Goal: Navigation & Orientation: Understand site structure

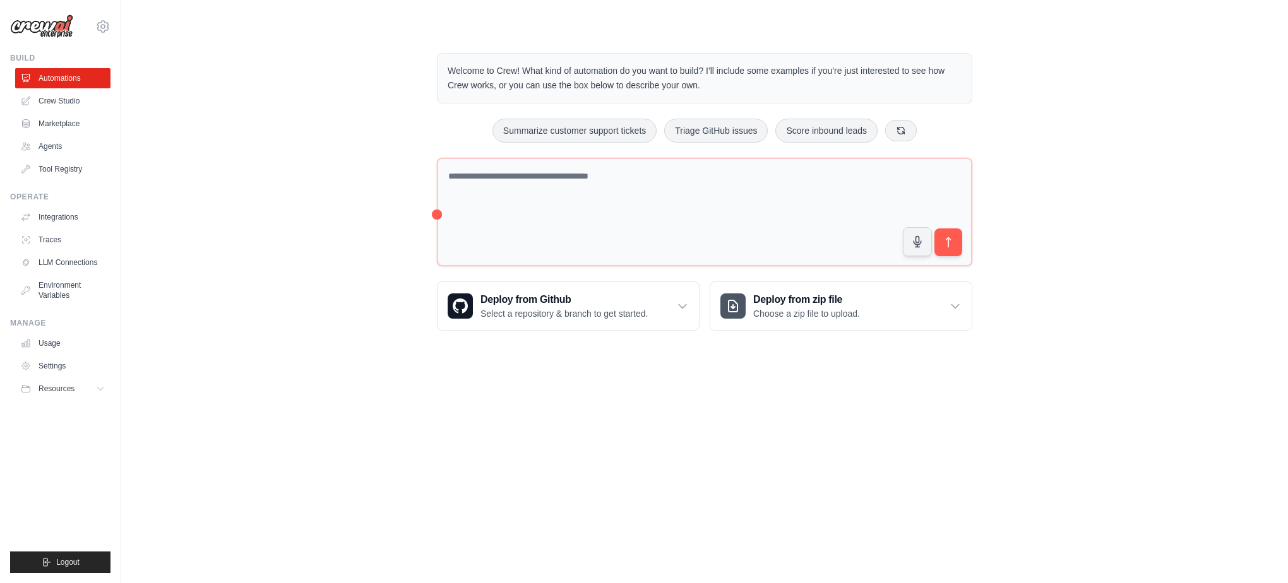
click at [243, 192] on div "Welcome to Crew! What kind of automation do you want to build? I'll include som…" at bounding box center [704, 192] width 1126 height 318
click at [1123, 324] on div "Welcome to Crew! What kind of automation do you want to build? I'll include som…" at bounding box center [704, 192] width 1126 height 318
click at [60, 363] on link "Settings" at bounding box center [63, 366] width 95 height 20
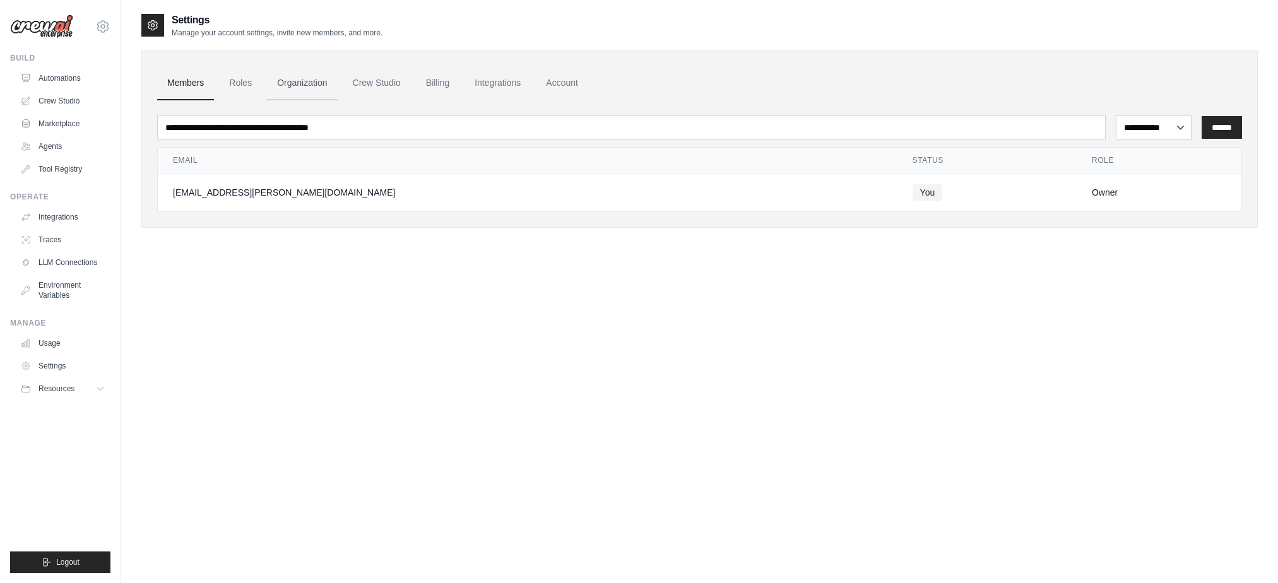
click at [293, 82] on link "Organization" at bounding box center [302, 83] width 70 height 34
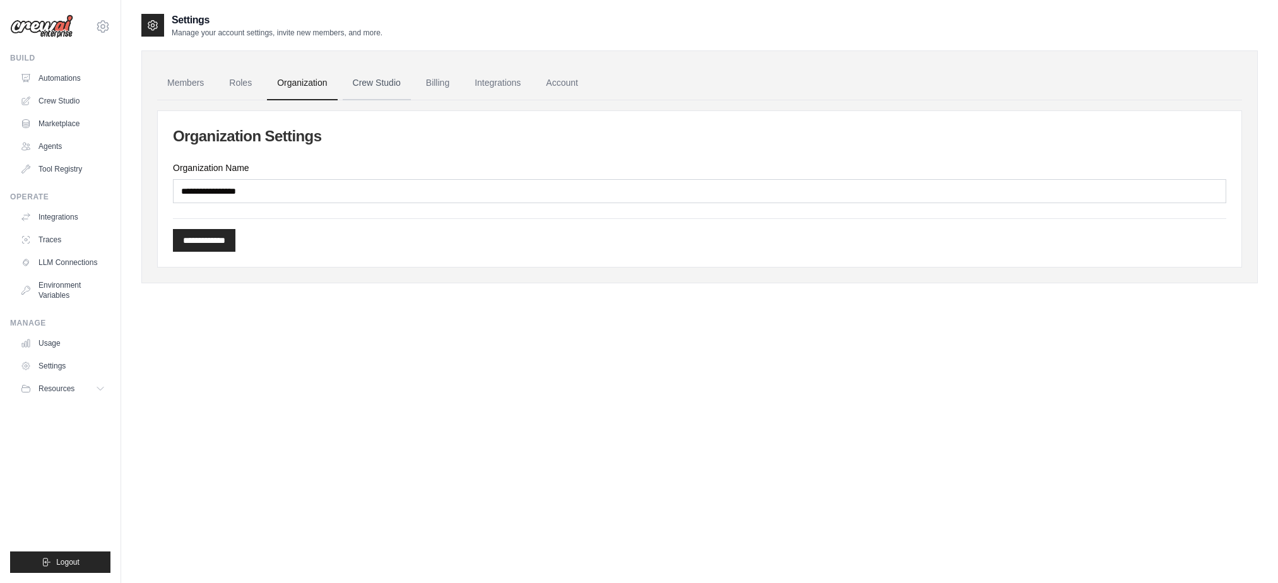
click at [364, 83] on link "Crew Studio" at bounding box center [377, 83] width 68 height 34
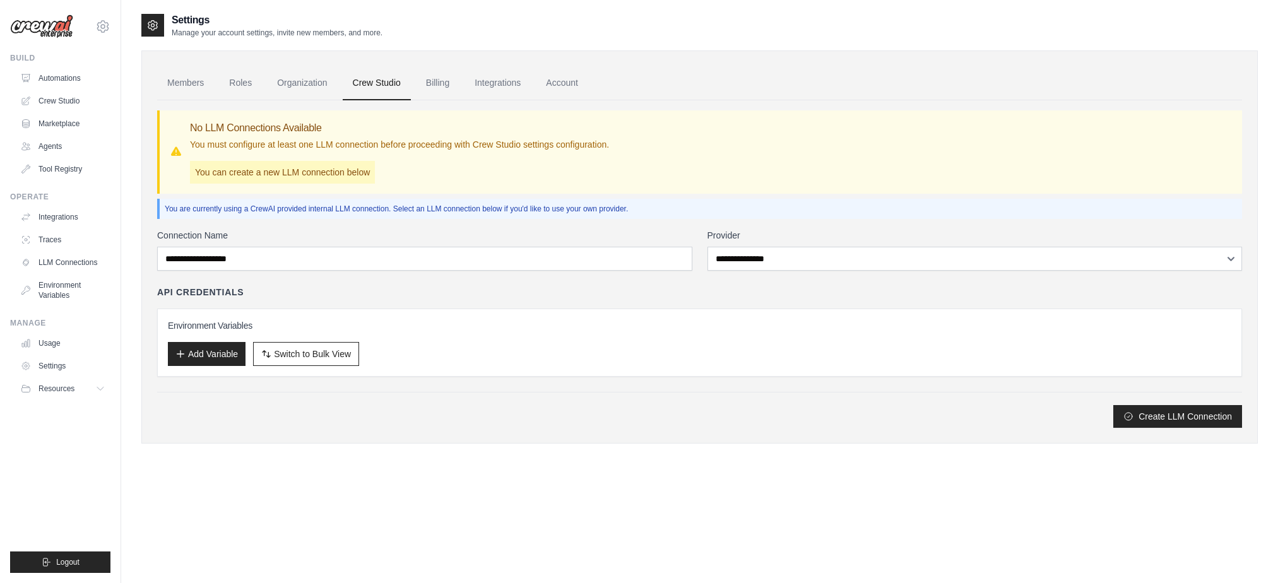
click at [441, 83] on link "Billing" at bounding box center [438, 83] width 44 height 34
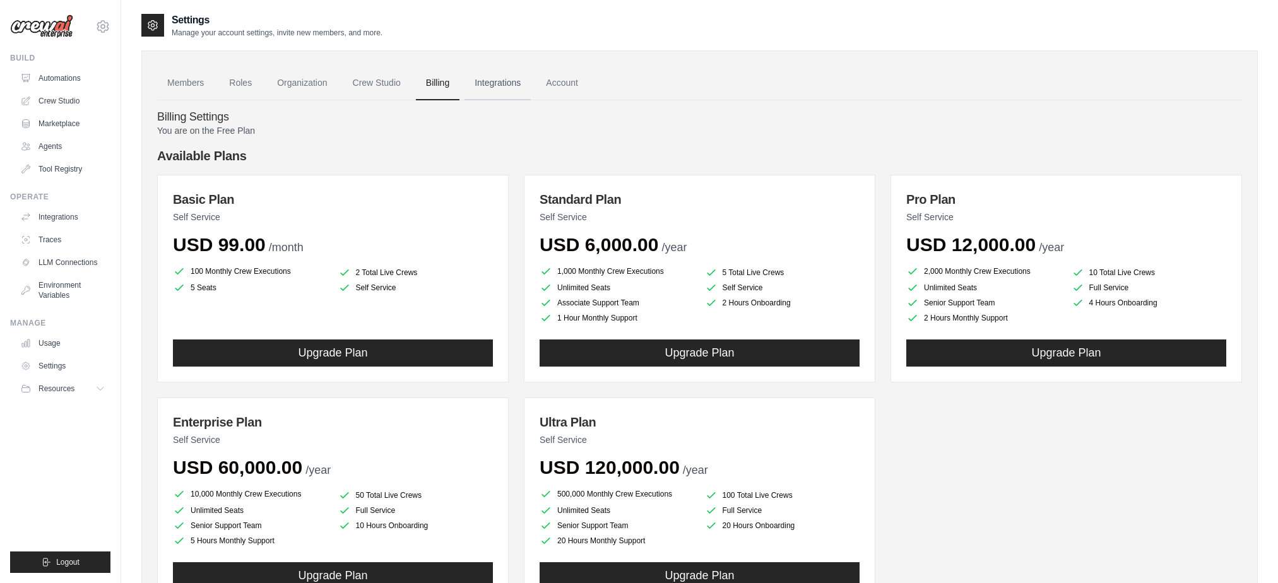
click at [499, 86] on link "Integrations" at bounding box center [498, 83] width 66 height 34
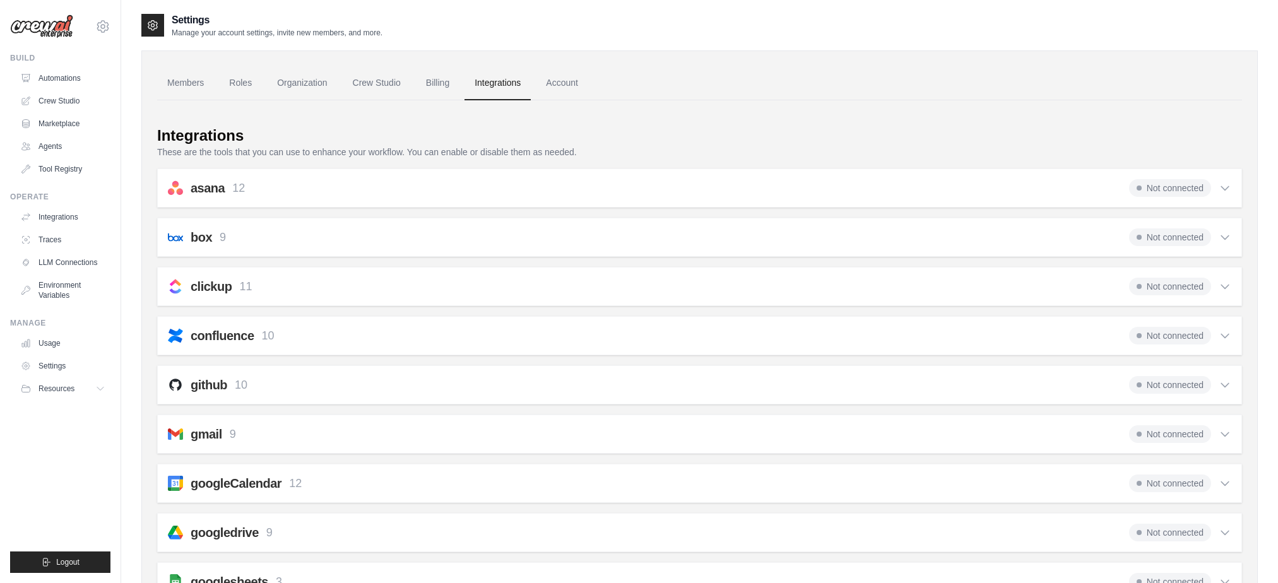
click at [570, 85] on link "Account" at bounding box center [562, 83] width 52 height 34
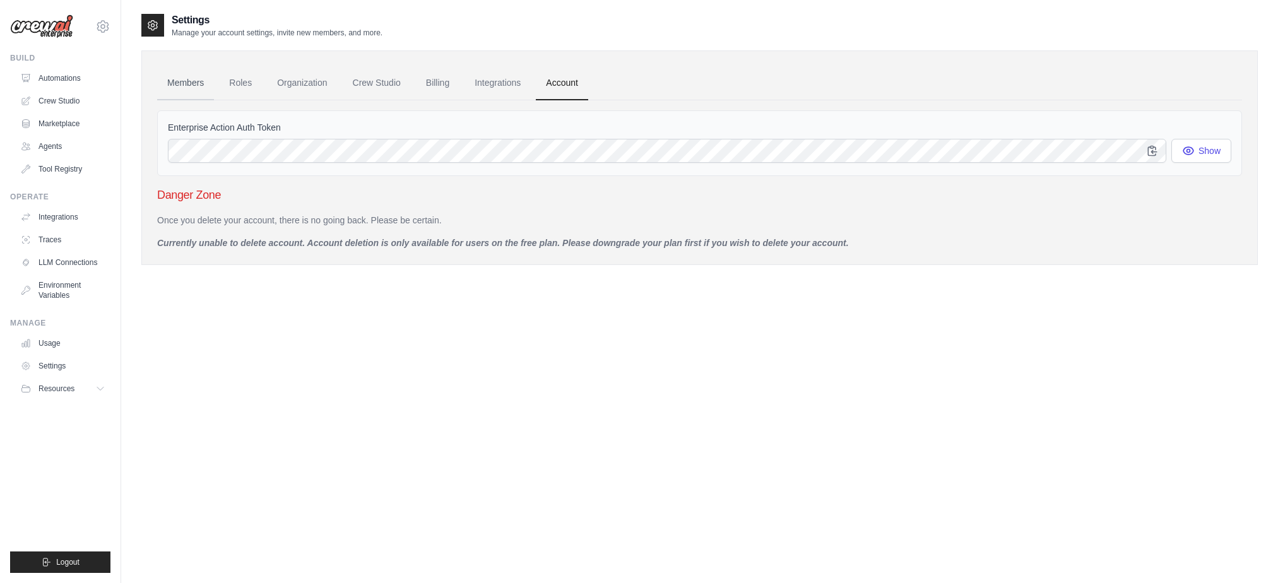
click at [184, 86] on link "Members" at bounding box center [185, 83] width 57 height 34
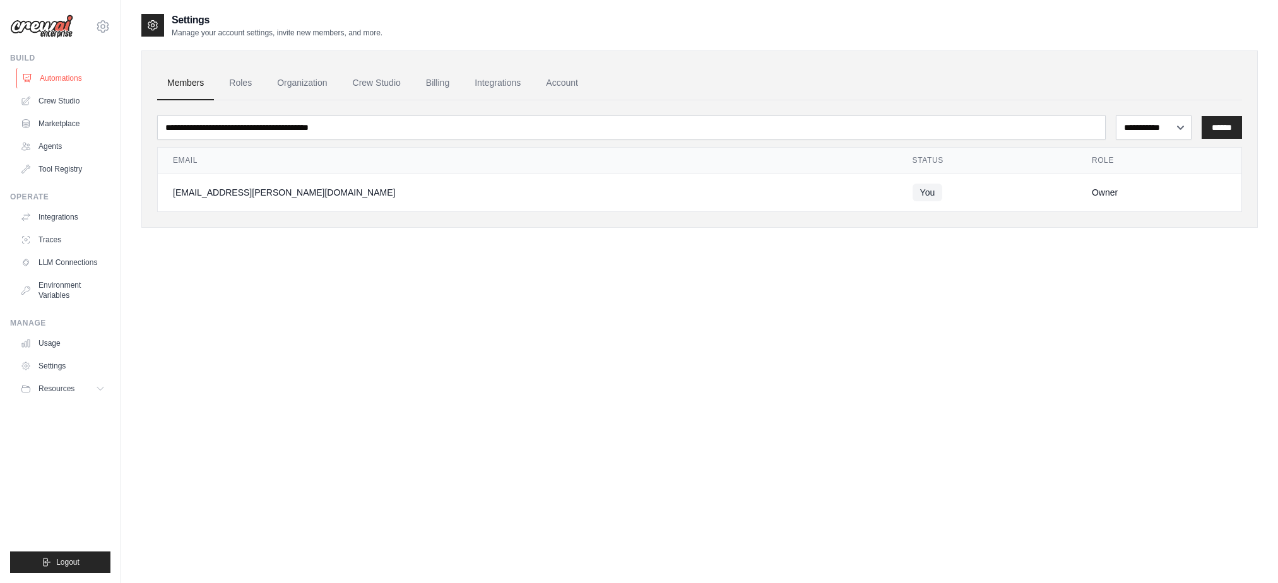
click at [60, 80] on link "Automations" at bounding box center [63, 78] width 95 height 20
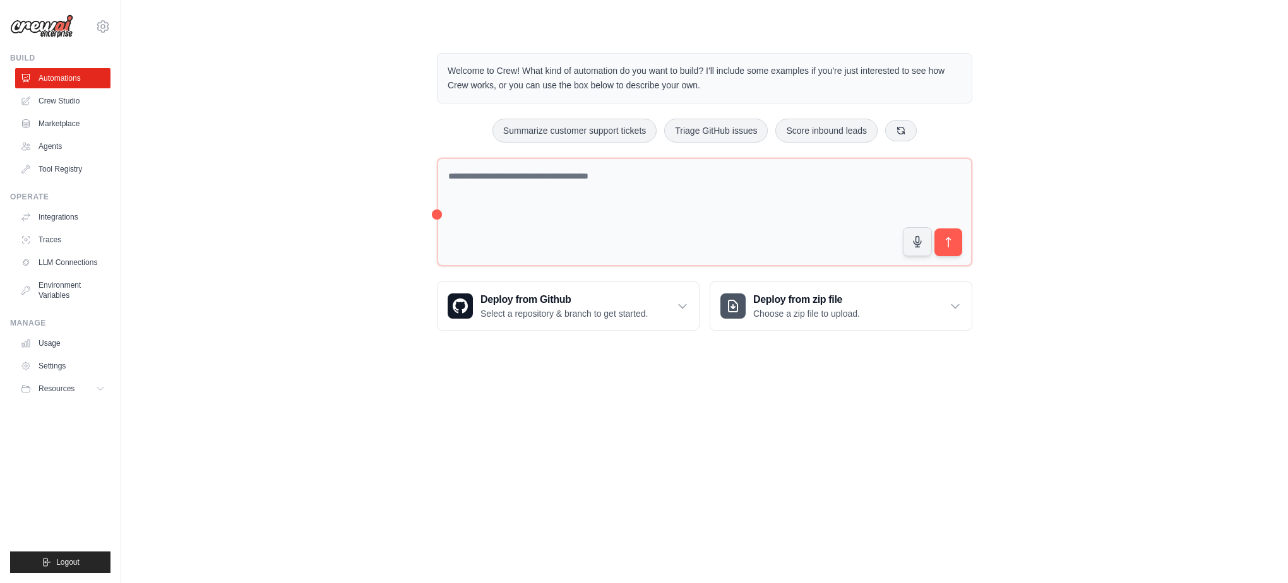
click at [299, 287] on div "Welcome to Crew! What kind of automation do you want to build? I'll include som…" at bounding box center [704, 192] width 1126 height 318
click at [57, 389] on span "Resources" at bounding box center [58, 389] width 36 height 10
click at [70, 268] on link "LLM Connections" at bounding box center [63, 262] width 95 height 20
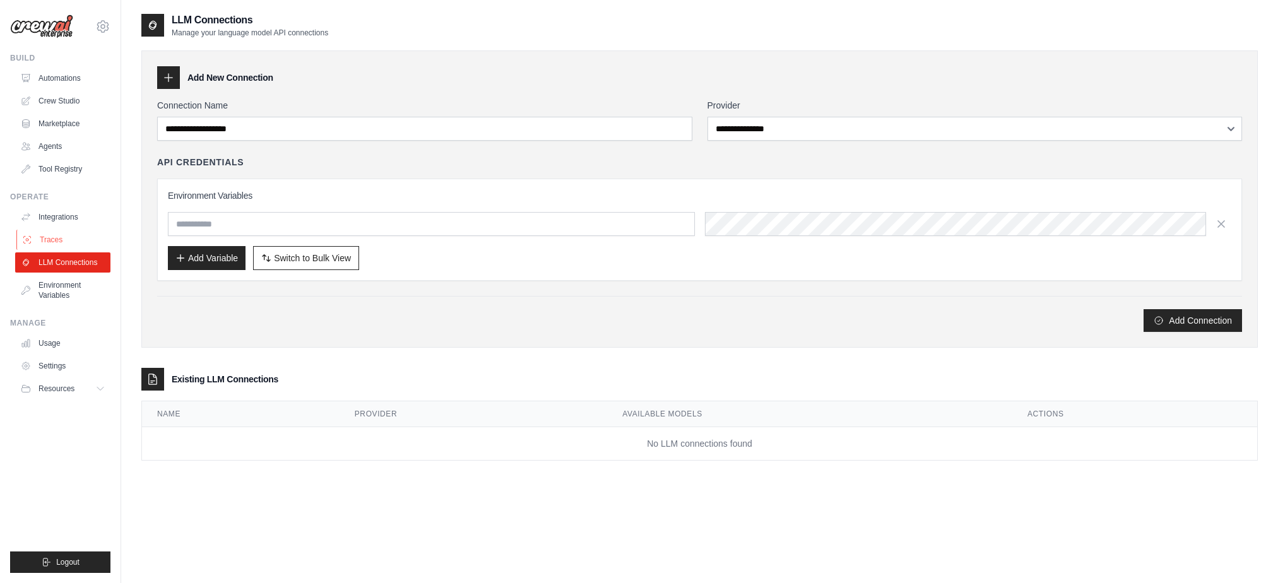
click at [49, 239] on link "Traces" at bounding box center [63, 240] width 95 height 20
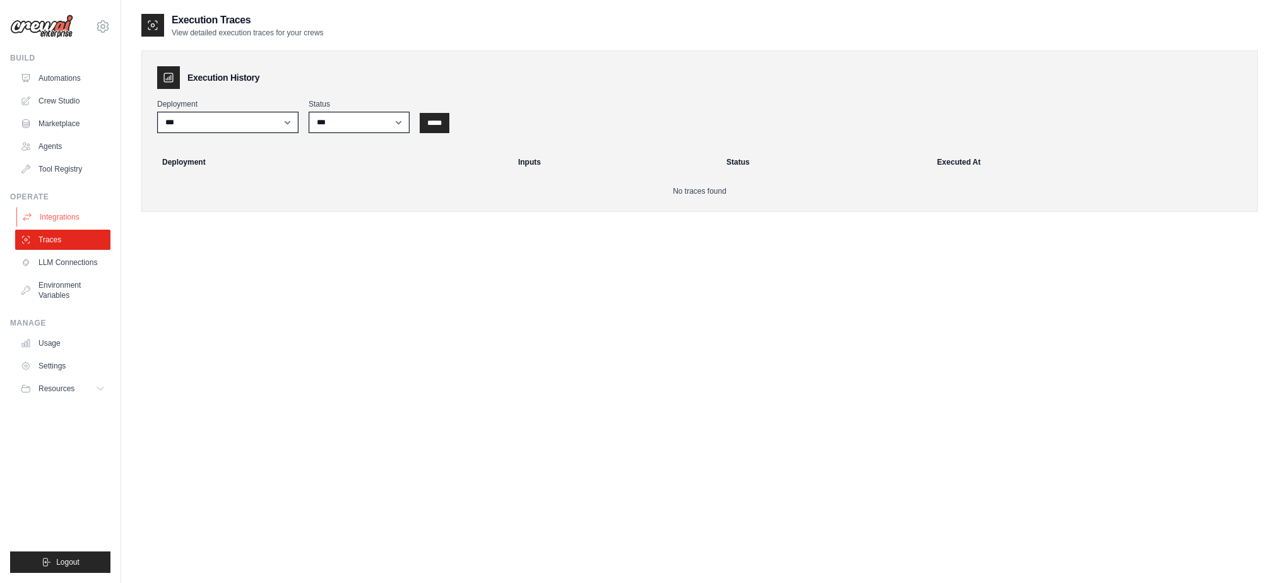
click at [61, 214] on link "Integrations" at bounding box center [63, 217] width 95 height 20
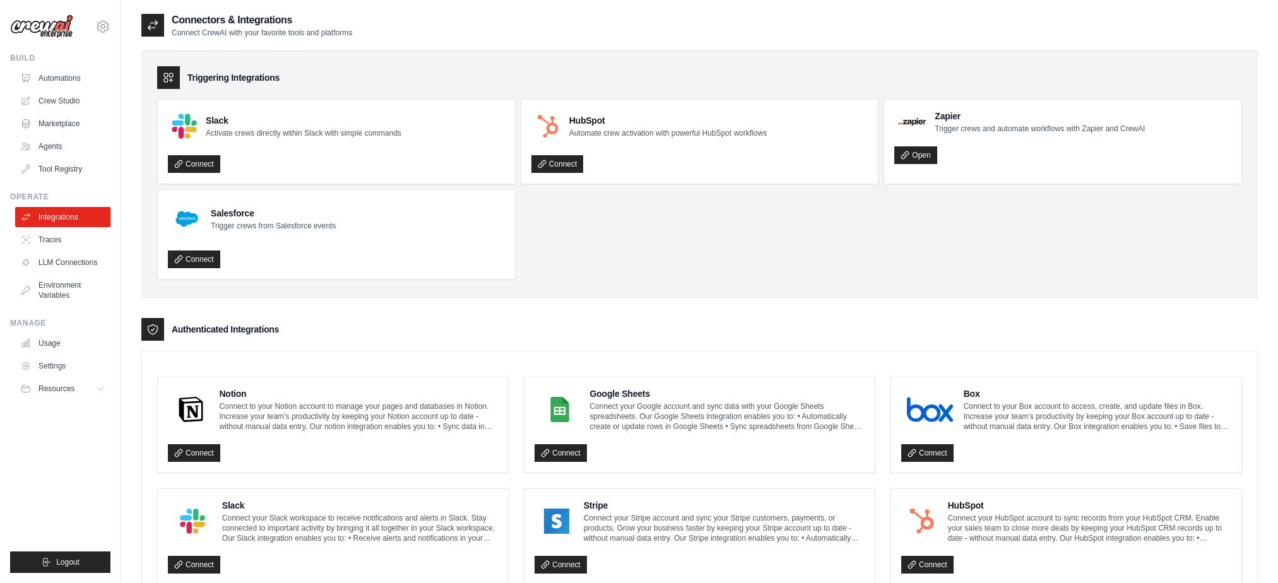
click at [584, 228] on ul "Slack Activate crews directly within Slack with simple commands Connect HubSpot…" at bounding box center [699, 189] width 1085 height 181
click at [52, 80] on link "Automations" at bounding box center [63, 78] width 95 height 20
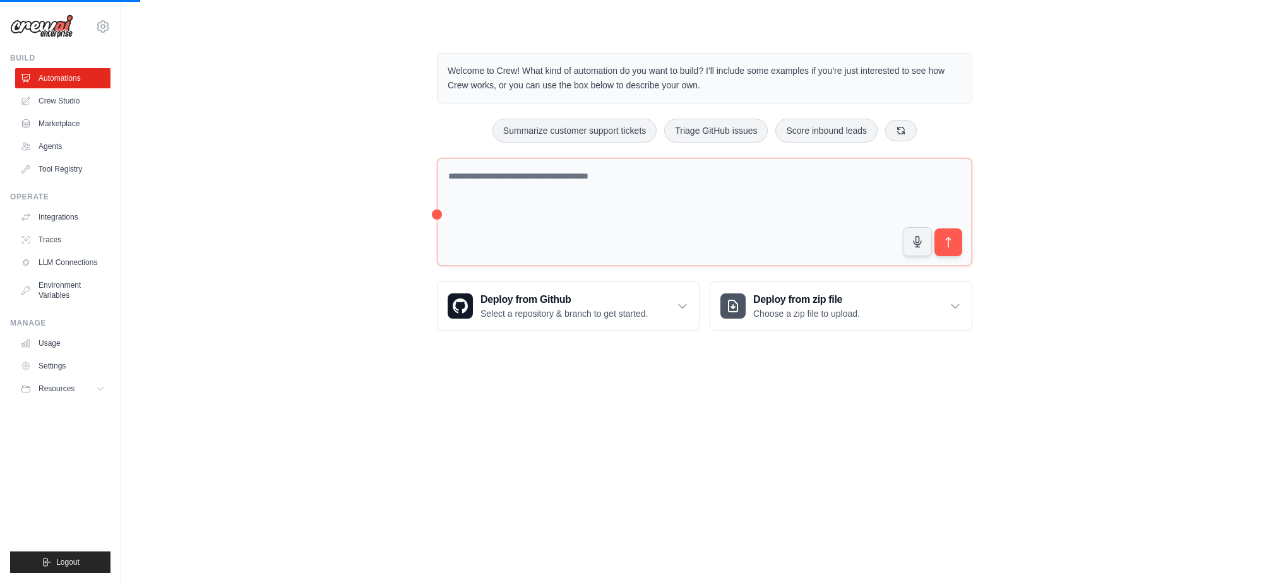
click at [45, 33] on img at bounding box center [41, 27] width 63 height 24
click at [773, 420] on body "santosh.vemu@docusign.com Settings Build Automations Crew Studio" at bounding box center [644, 291] width 1288 height 583
click at [42, 150] on link "Agents" at bounding box center [63, 146] width 95 height 20
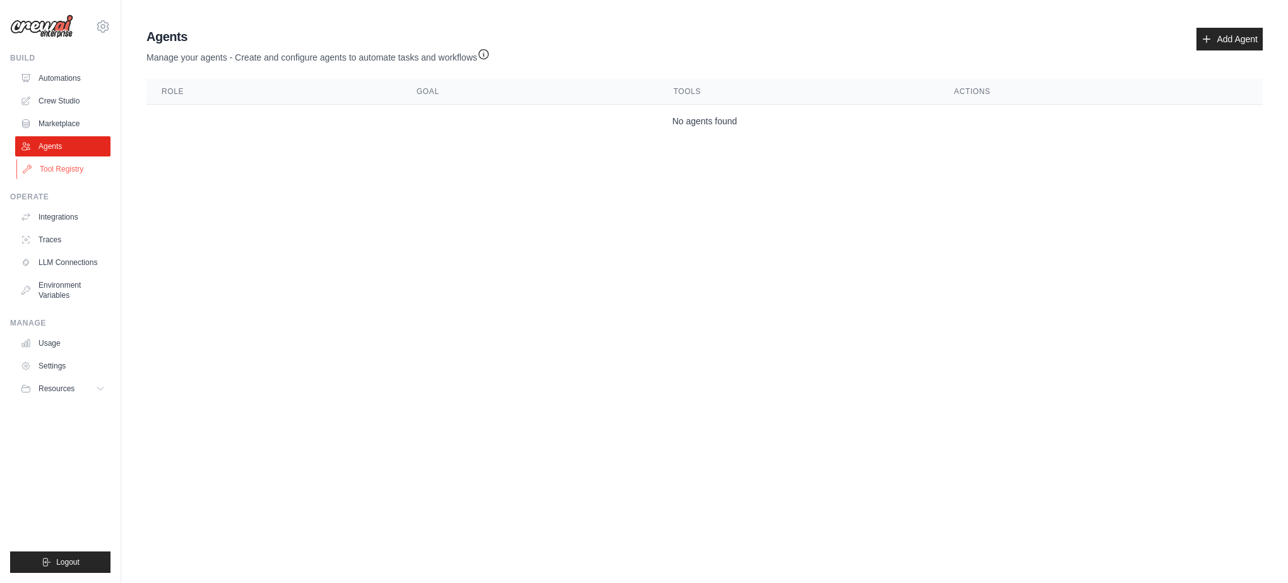
click at [36, 174] on link "Tool Registry" at bounding box center [63, 169] width 95 height 20
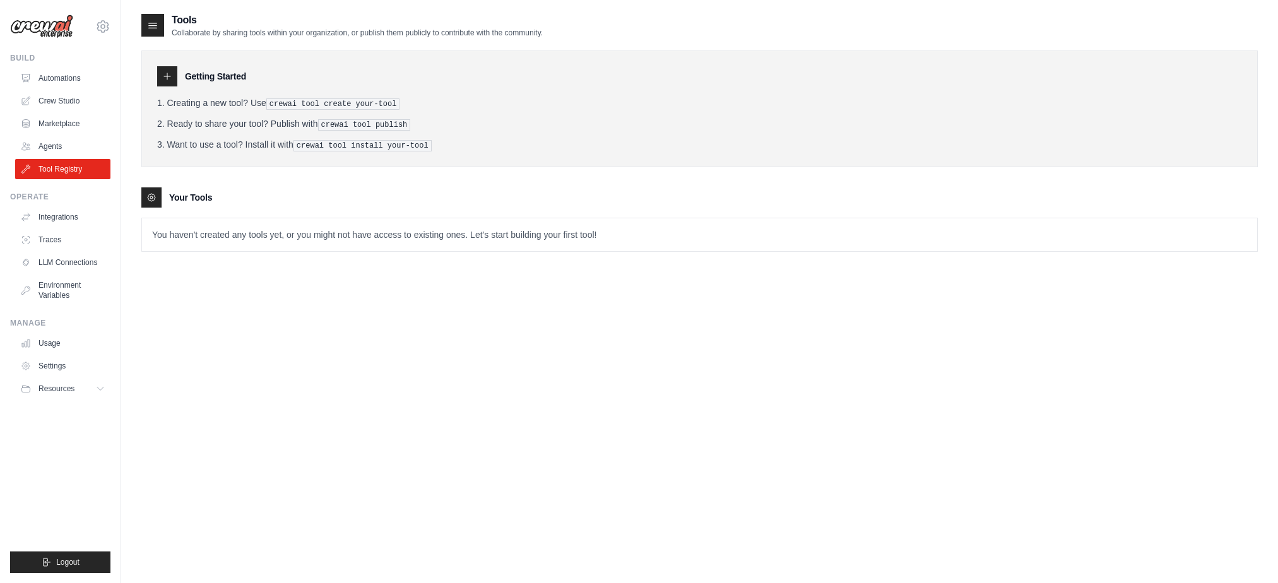
click at [54, 36] on img at bounding box center [41, 27] width 63 height 24
click at [57, 27] on img at bounding box center [41, 27] width 63 height 24
click at [657, 374] on div "Tools Collaborate by sharing tools within your organization, or publish them pu…" at bounding box center [699, 304] width 1116 height 583
